Goal: Task Accomplishment & Management: Manage account settings

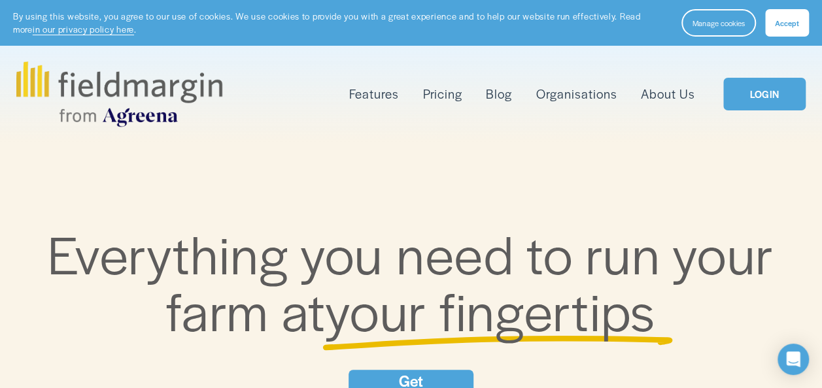
click at [768, 93] on link "LOGIN" at bounding box center [764, 94] width 82 height 33
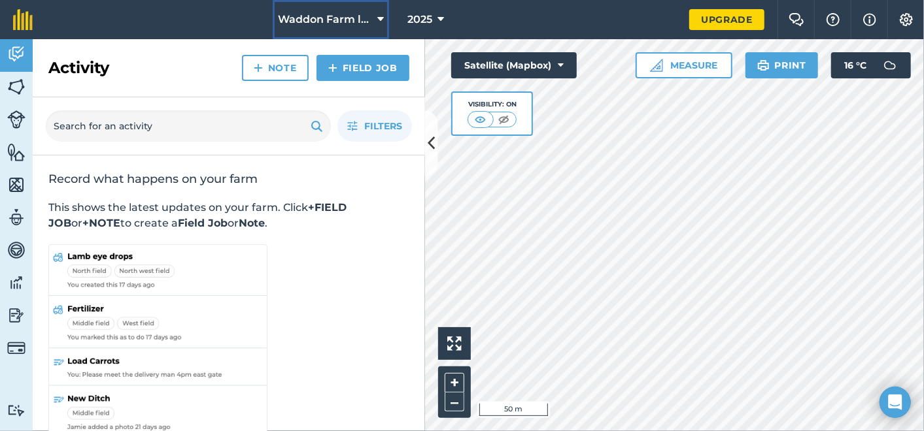
click at [356, 22] on span "Waddon Farm ltd" at bounding box center [325, 20] width 94 height 16
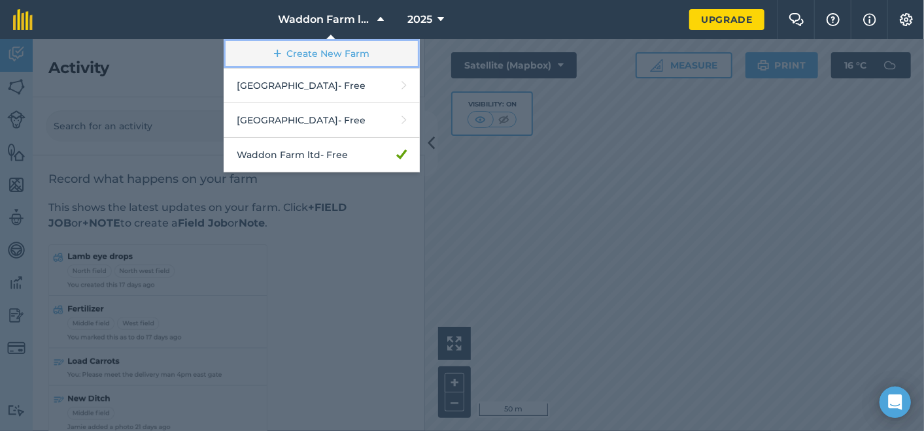
click at [352, 63] on link "Create New Farm" at bounding box center [322, 53] width 196 height 29
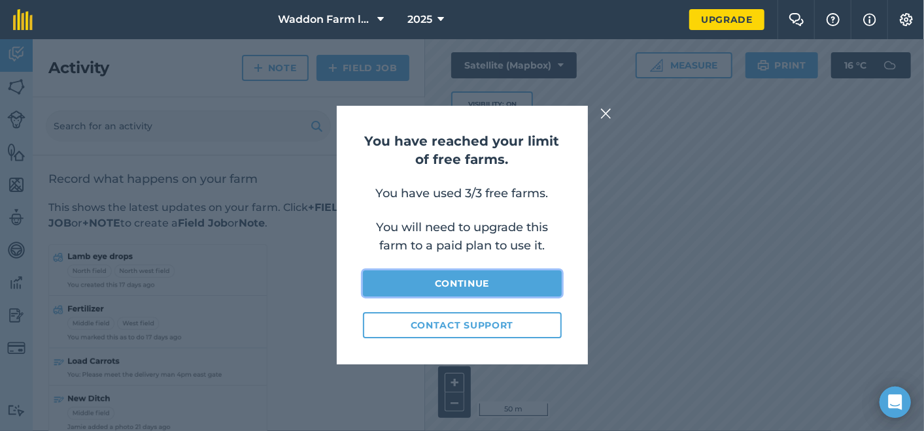
click at [490, 288] on link "Continue" at bounding box center [462, 284] width 199 height 26
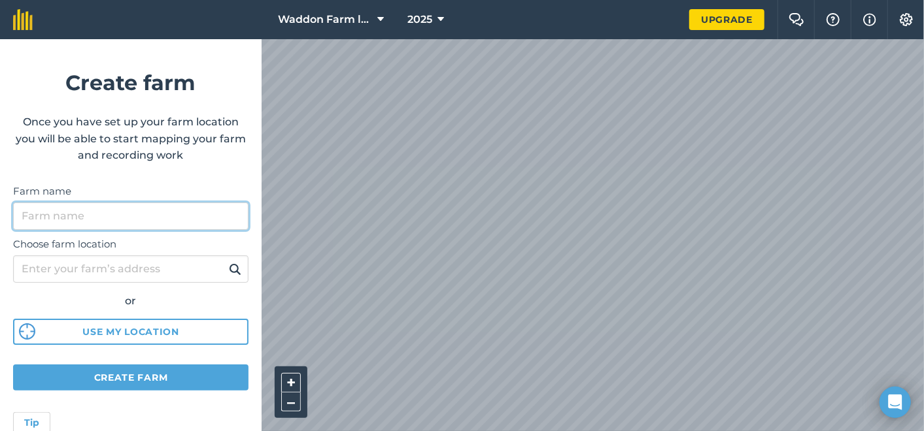
click at [168, 222] on input "Farm name" at bounding box center [130, 216] width 235 height 27
type input "mendip"
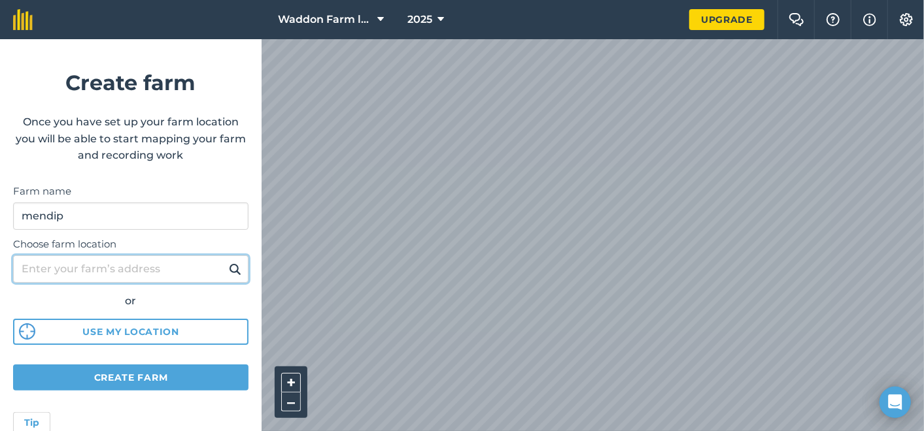
click at [172, 275] on input "Choose farm location" at bounding box center [130, 269] width 235 height 27
type input "churchill"
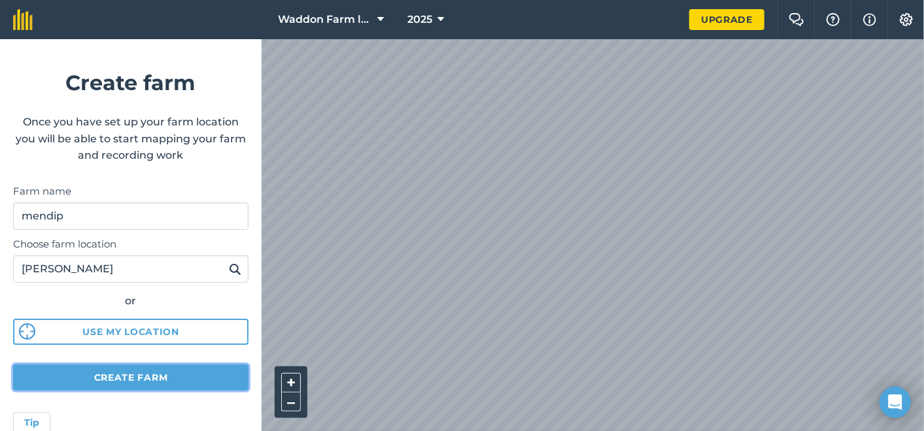
click at [179, 383] on button "Create farm" at bounding box center [130, 378] width 235 height 26
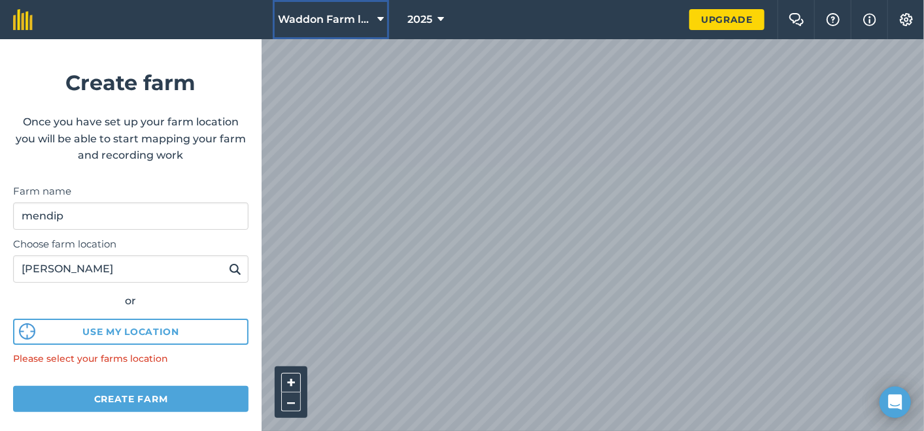
click at [382, 18] on icon at bounding box center [380, 20] width 7 height 16
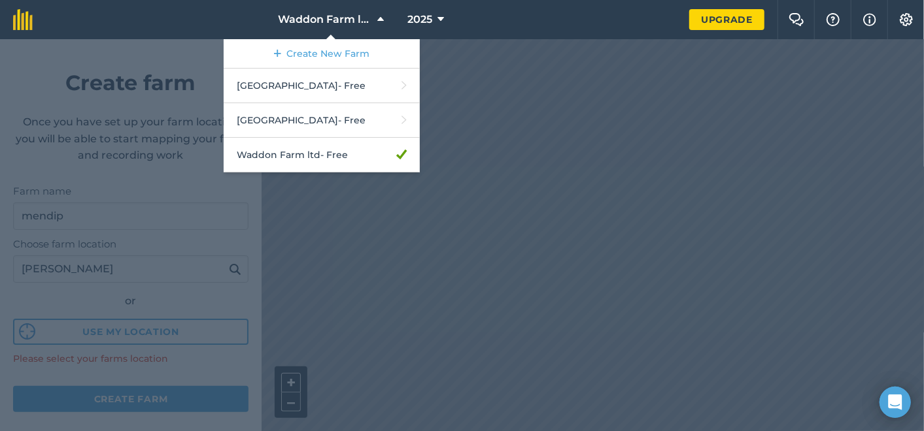
click at [481, 150] on div at bounding box center [462, 235] width 924 height 392
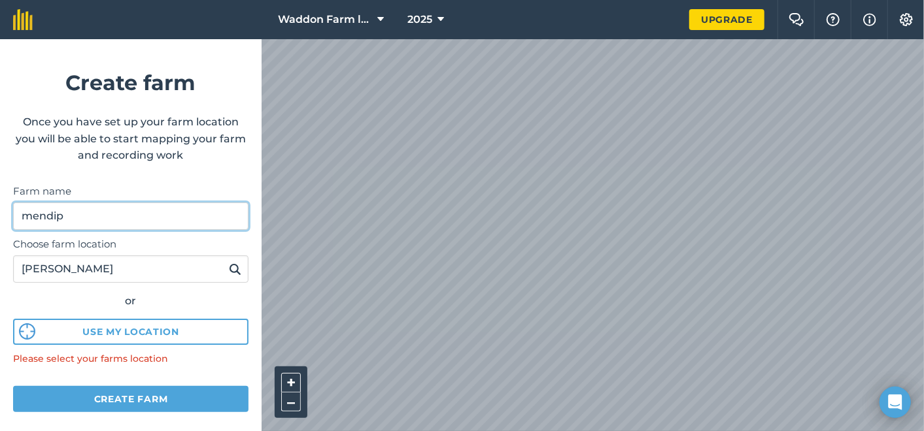
click at [177, 212] on input "mendip" at bounding box center [130, 216] width 235 height 27
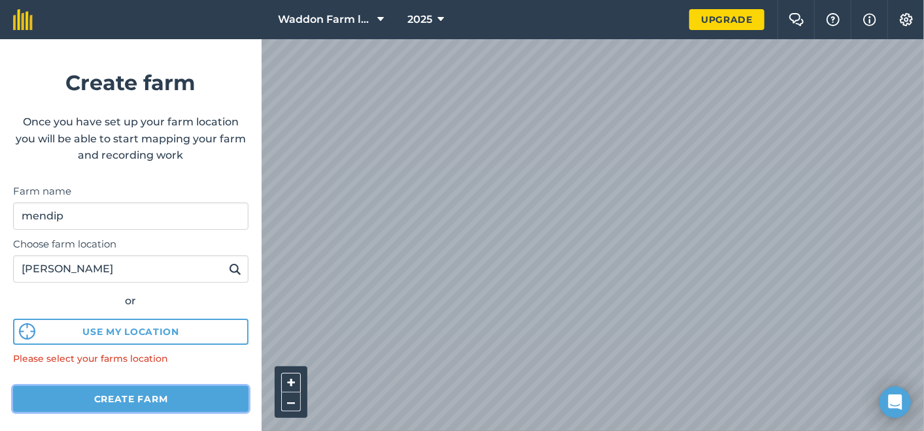
click at [138, 400] on button "Create farm" at bounding box center [130, 399] width 235 height 26
click at [127, 401] on button "Create farm" at bounding box center [130, 399] width 235 height 26
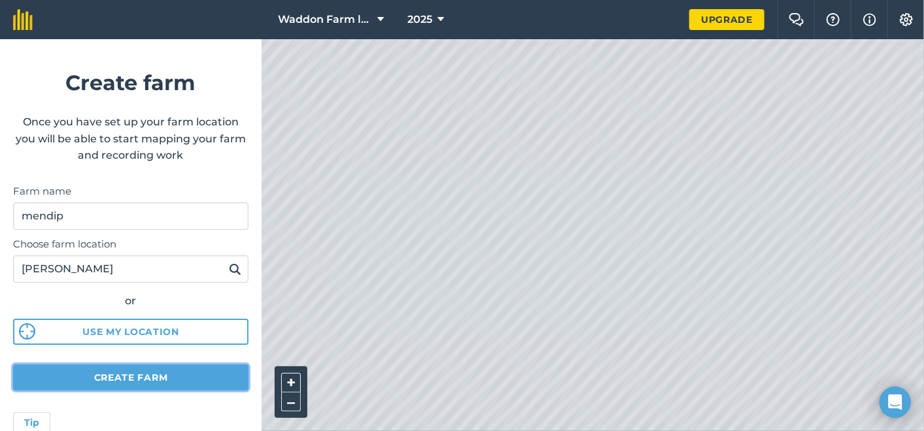
click at [175, 382] on button "Create farm" at bounding box center [130, 378] width 235 height 26
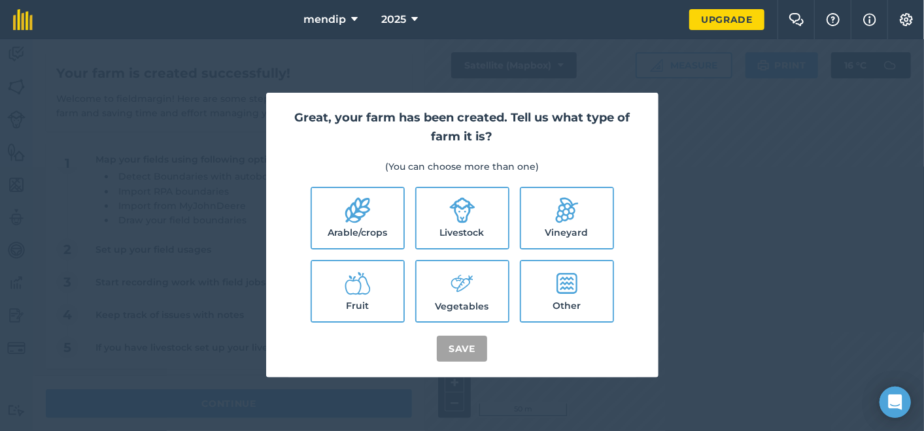
click at [584, 285] on label "Other" at bounding box center [567, 292] width 92 height 60
checkbox input "true"
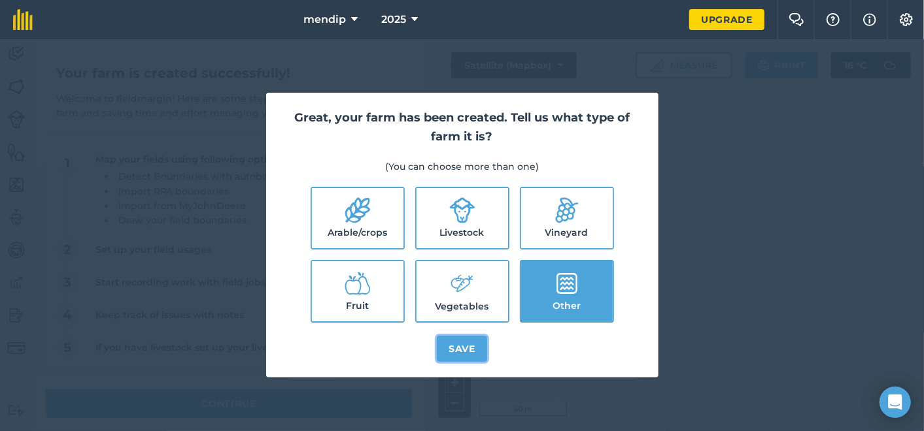
click at [464, 346] on button "Save" at bounding box center [462, 349] width 50 height 26
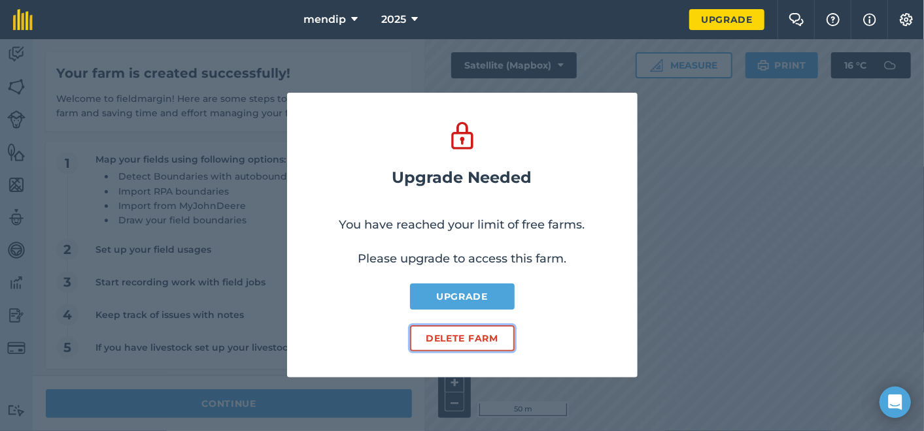
click at [485, 338] on button "Delete farm" at bounding box center [462, 339] width 105 height 26
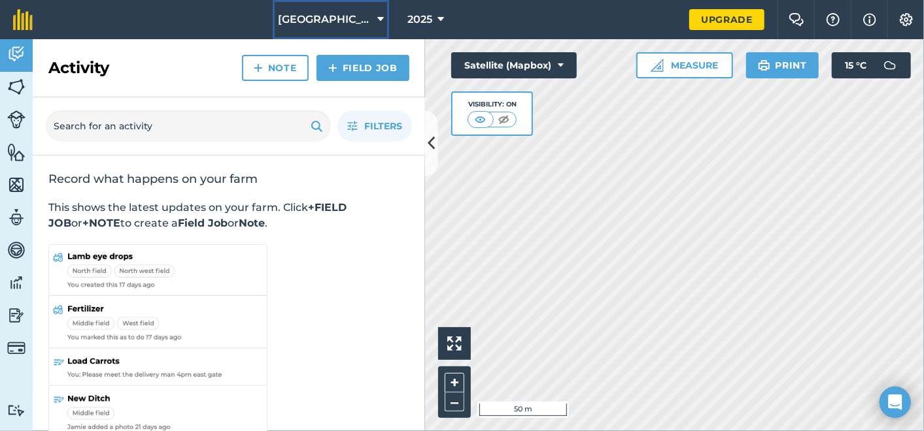
click at [377, 17] on icon at bounding box center [380, 20] width 7 height 16
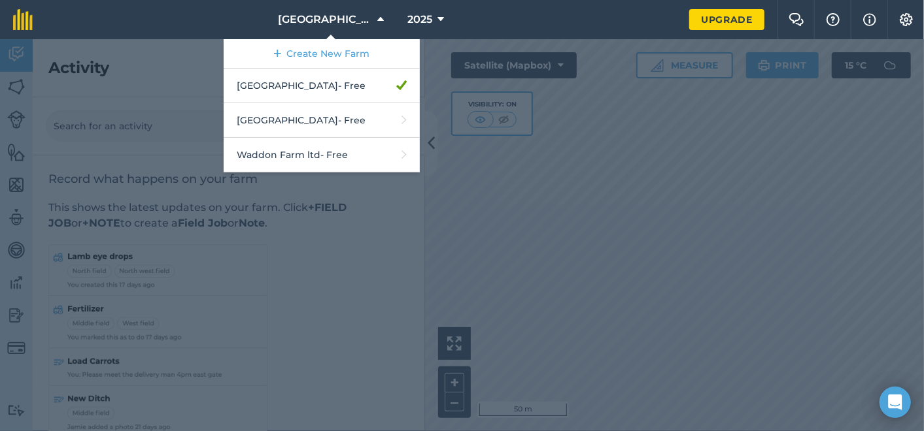
click at [497, 27] on nav "Fernhill Farm Create New Farm Fernhill Farm - Free Rodway Farm - Free Waddon Fa…" at bounding box center [367, 19] width 643 height 39
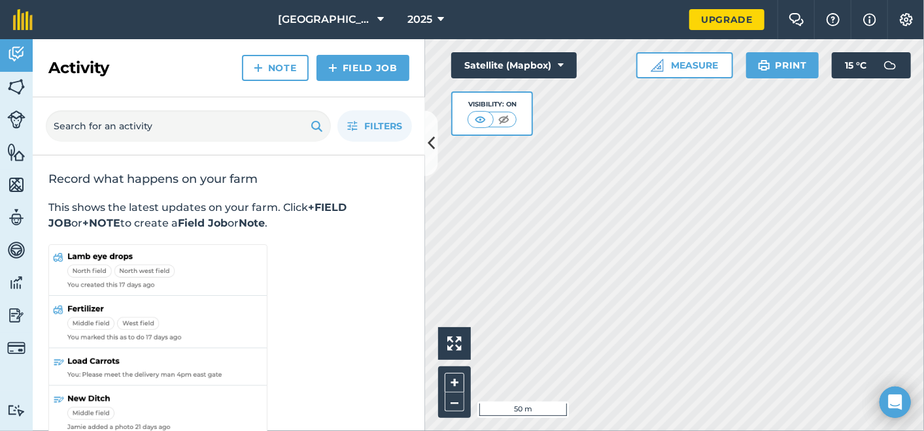
click at [905, 22] on img at bounding box center [906, 19] width 16 height 13
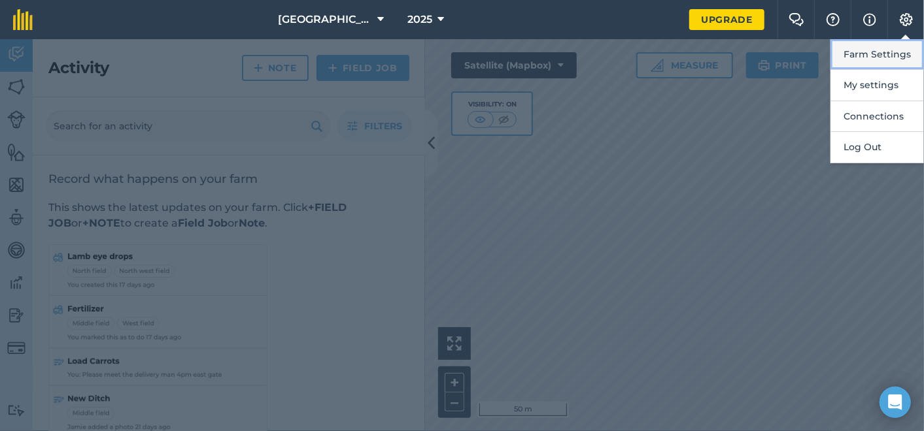
click at [887, 55] on button "Farm Settings" at bounding box center [876, 54] width 93 height 31
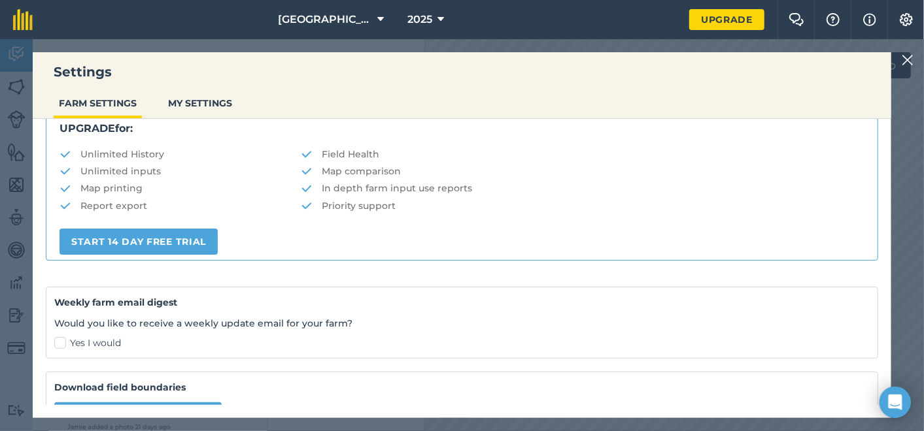
scroll to position [324, 0]
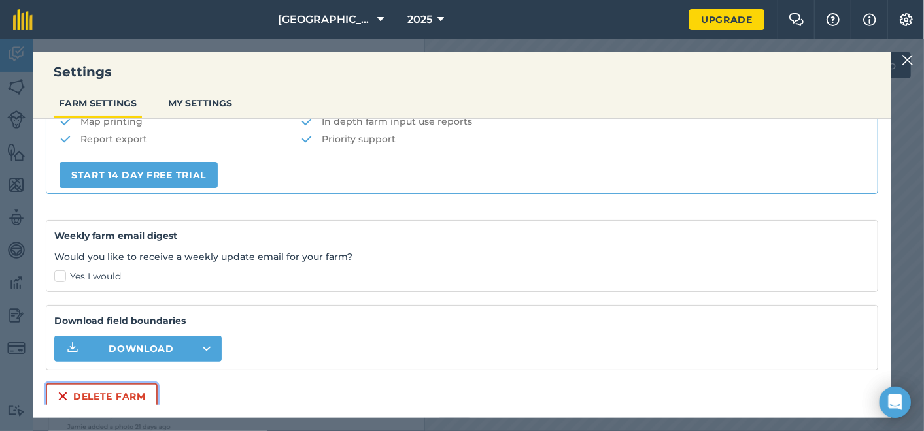
click at [76, 401] on button "Delete farm" at bounding box center [102, 397] width 112 height 26
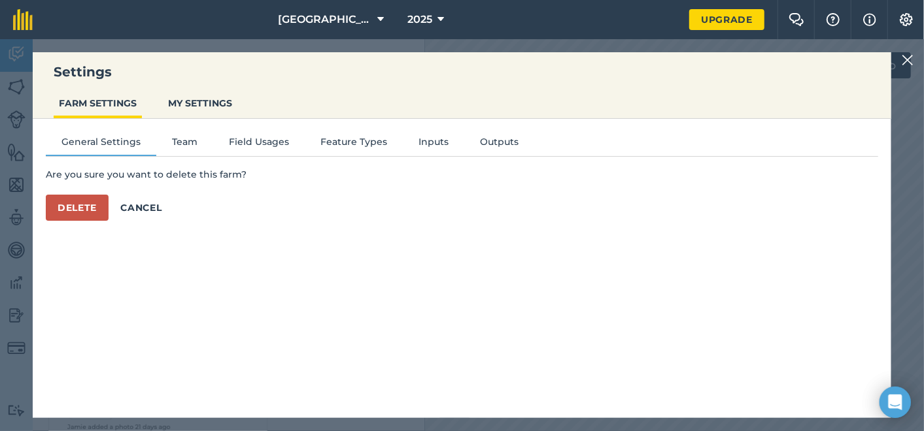
scroll to position [0, 0]
click at [69, 209] on button "Delete" at bounding box center [77, 208] width 63 height 26
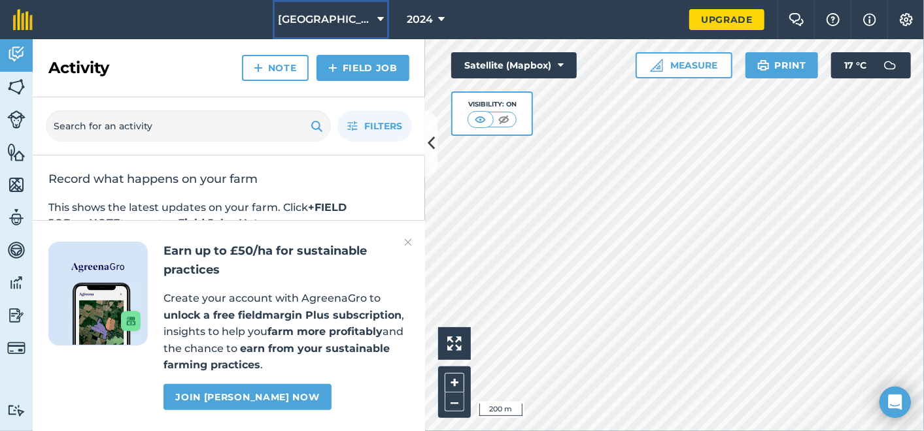
click at [362, 16] on span "Rodway Farm" at bounding box center [325, 20] width 94 height 16
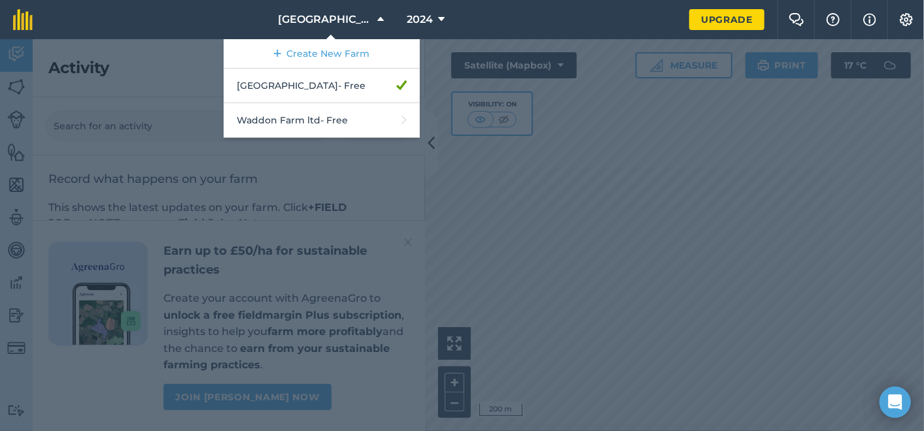
click at [858, 132] on div at bounding box center [462, 235] width 924 height 392
